Goal: Task Accomplishment & Management: Use online tool/utility

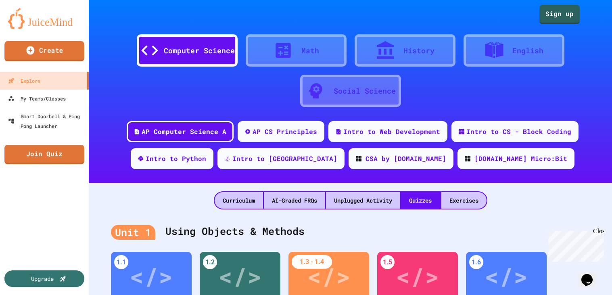
click at [27, 57] on link "Create" at bounding box center [44, 51] width 80 height 20
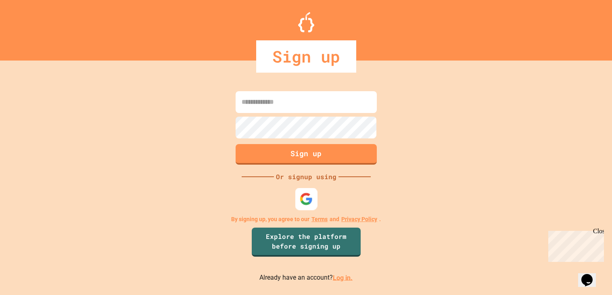
click at [299, 201] on img at bounding box center [305, 198] width 13 height 13
click at [305, 194] on img at bounding box center [305, 198] width 13 height 13
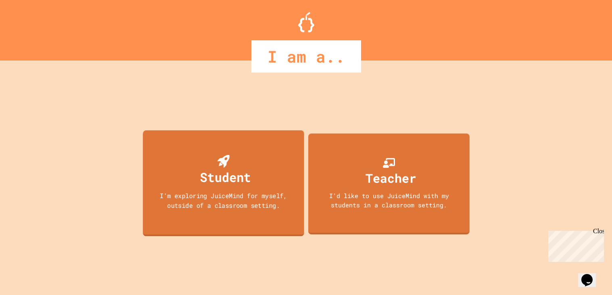
click at [251, 208] on div "I'm exploring JuiceMind for myself, outside of a classroom setting." at bounding box center [223, 200] width 145 height 19
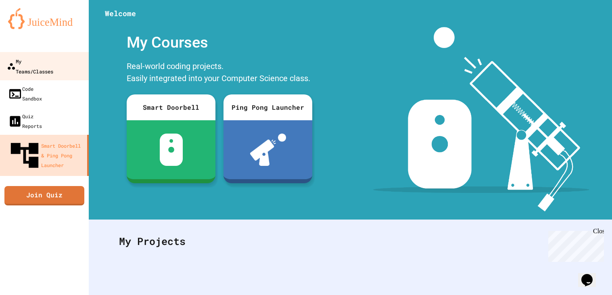
click at [34, 66] on div "My Teams/Classes" at bounding box center [30, 66] width 46 height 20
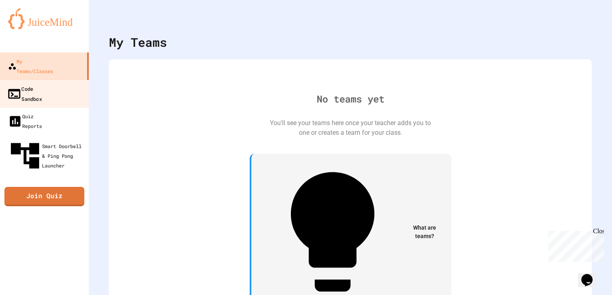
click at [68, 81] on link "Code Sandbox" at bounding box center [45, 93] width 92 height 28
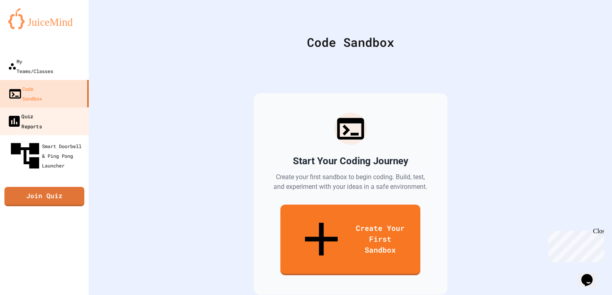
click at [68, 107] on link "Quiz Reports" at bounding box center [45, 121] width 92 height 28
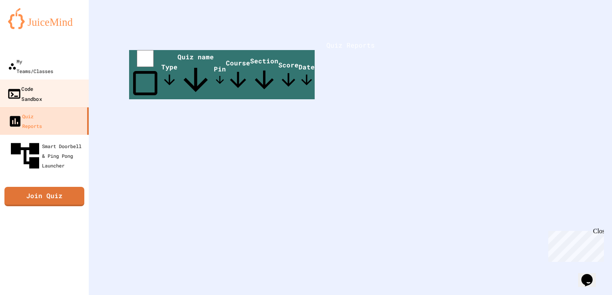
click at [56, 84] on link "Code Sandbox" at bounding box center [45, 93] width 92 height 28
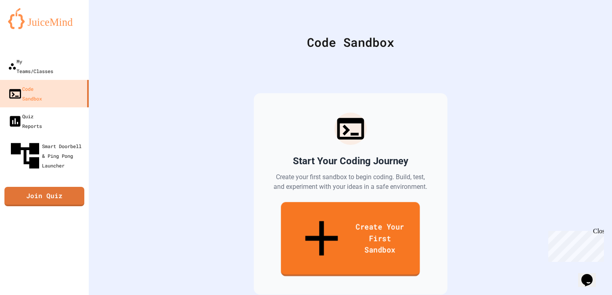
click at [304, 218] on link "Create Your First Sandbox" at bounding box center [350, 239] width 139 height 74
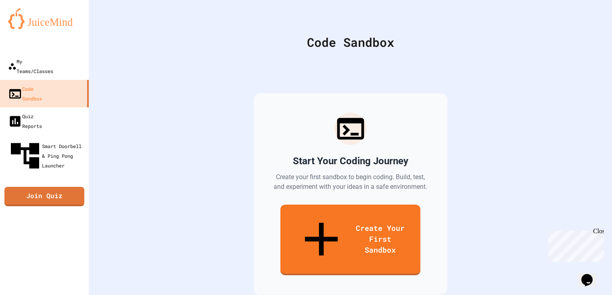
scroll to position [35, 0]
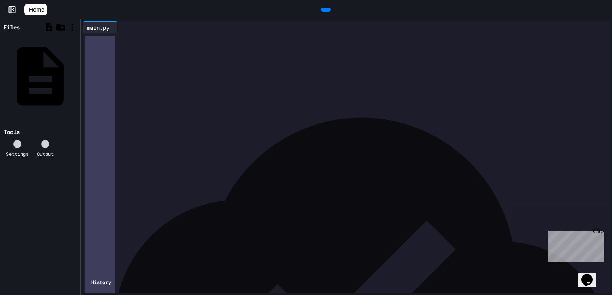
click at [604, 10] on icon at bounding box center [604, 10] width 0 height 0
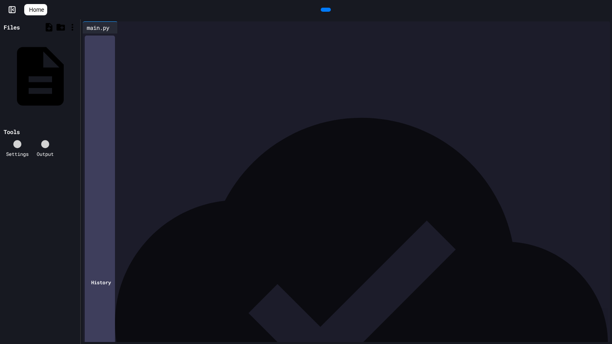
click at [604, 15] on div at bounding box center [608, 10] width 8 height 12
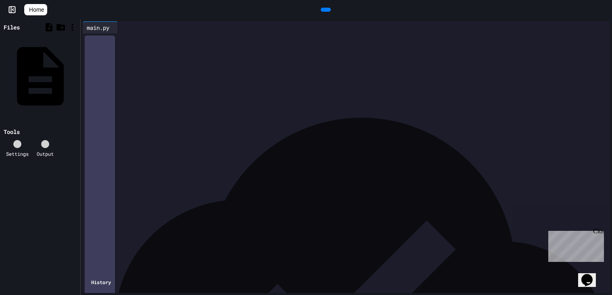
click at [383, 45] on div at bounding box center [352, 38] width 515 height 11
click at [383, 45] on div "*****" at bounding box center [352, 39] width 515 height 12
drag, startPoint x: 92, startPoint y: 43, endPoint x: 97, endPoint y: 42, distance: 5.7
click at [97, 33] on div "9 1 › ***** * ********* *" at bounding box center [346, 33] width 527 height 0
drag, startPoint x: 97, startPoint y: 42, endPoint x: 186, endPoint y: 74, distance: 93.9
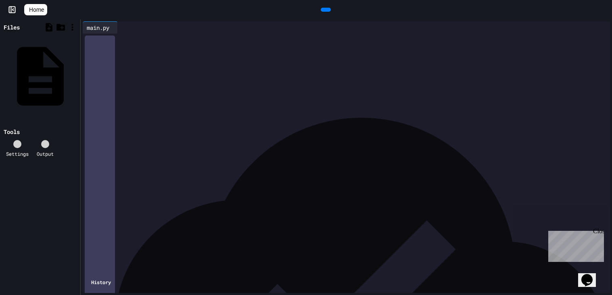
click at [186, 45] on div "***** * ********* *" at bounding box center [352, 39] width 515 height 12
click at [2, 249] on div "Files main.py Tools Settings Output" at bounding box center [40, 157] width 80 height 276
